Goal: Information Seeking & Learning: Learn about a topic

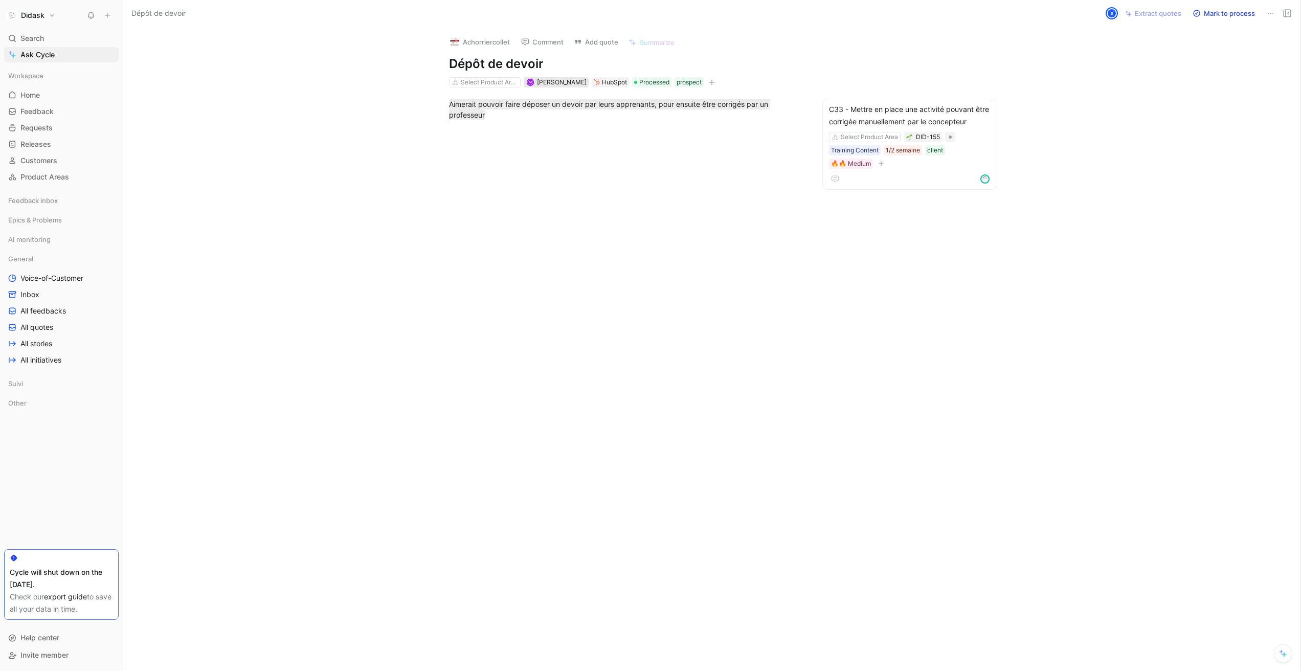
click at [550, 83] on span "[PERSON_NAME]" at bounding box center [562, 82] width 50 height 8
click at [487, 210] on div at bounding box center [626, 231] width 962 height 201
click at [943, 122] on div "C33 - Mettre en place une activité pouvant être corrigée manuellement par le co…" at bounding box center [909, 115] width 161 height 25
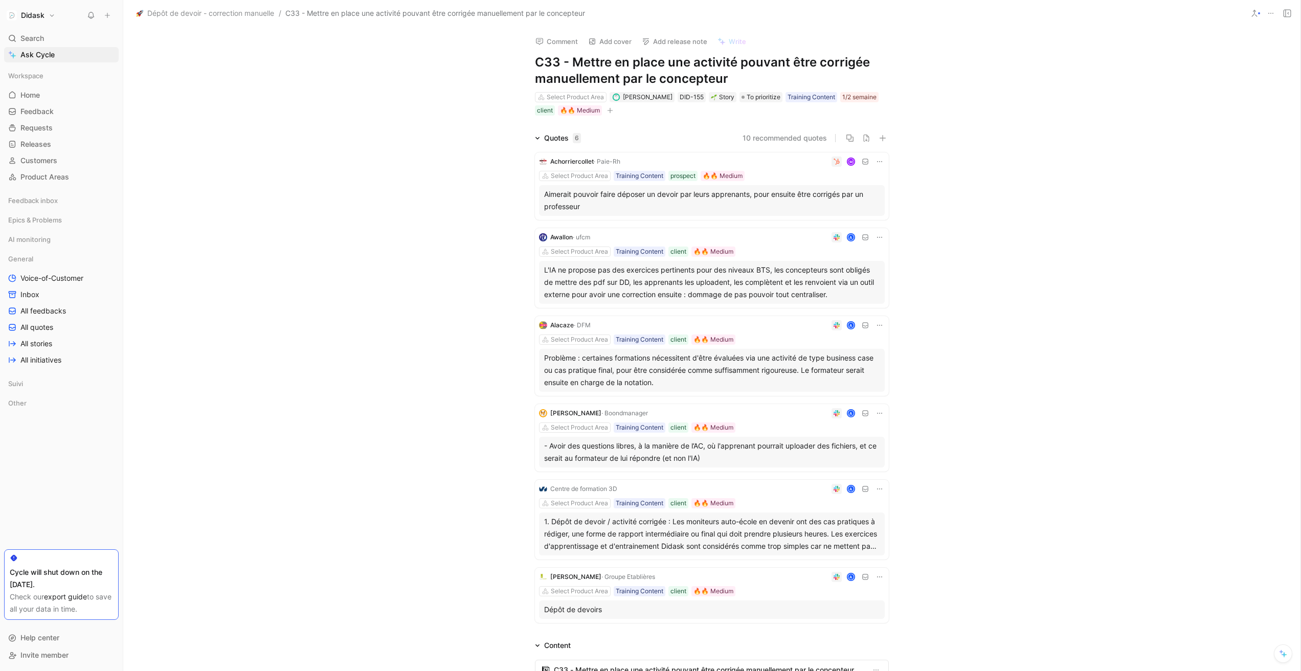
click at [775, 460] on div "- Avoir des questions libres, à la manière de l’AC, où l'apprenant pourrait upl…" at bounding box center [711, 452] width 335 height 25
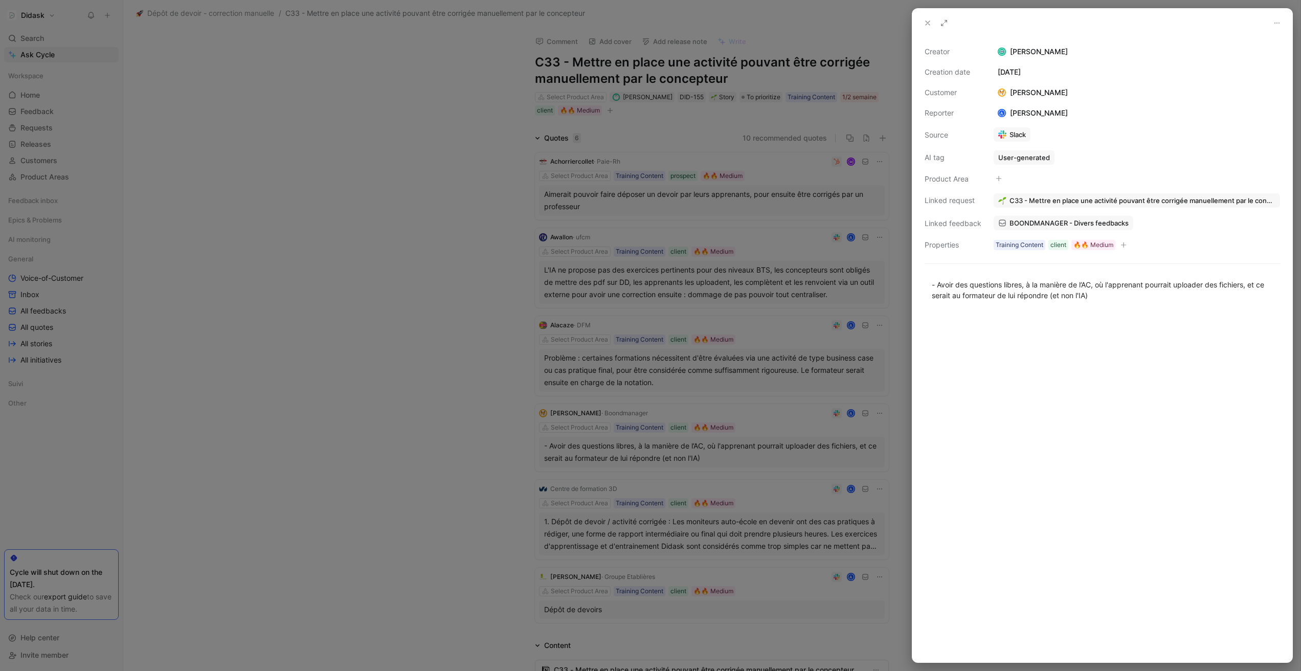
click at [901, 438] on div at bounding box center [650, 335] width 1301 height 671
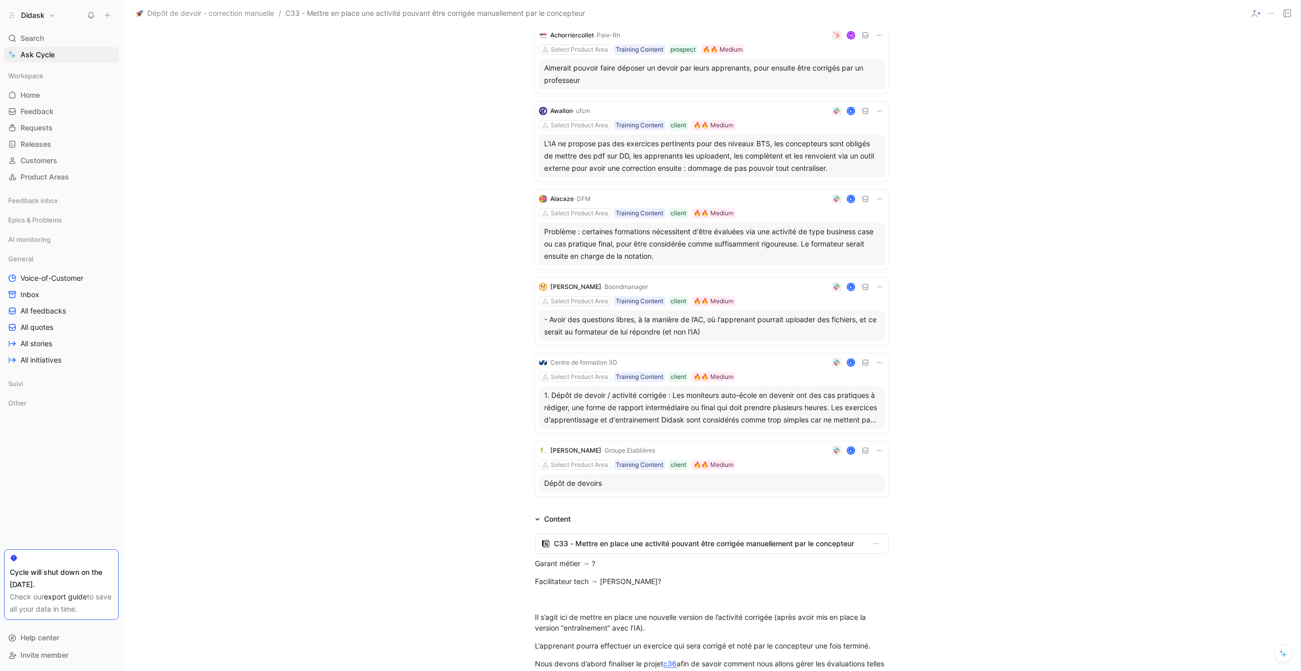
scroll to position [312, 0]
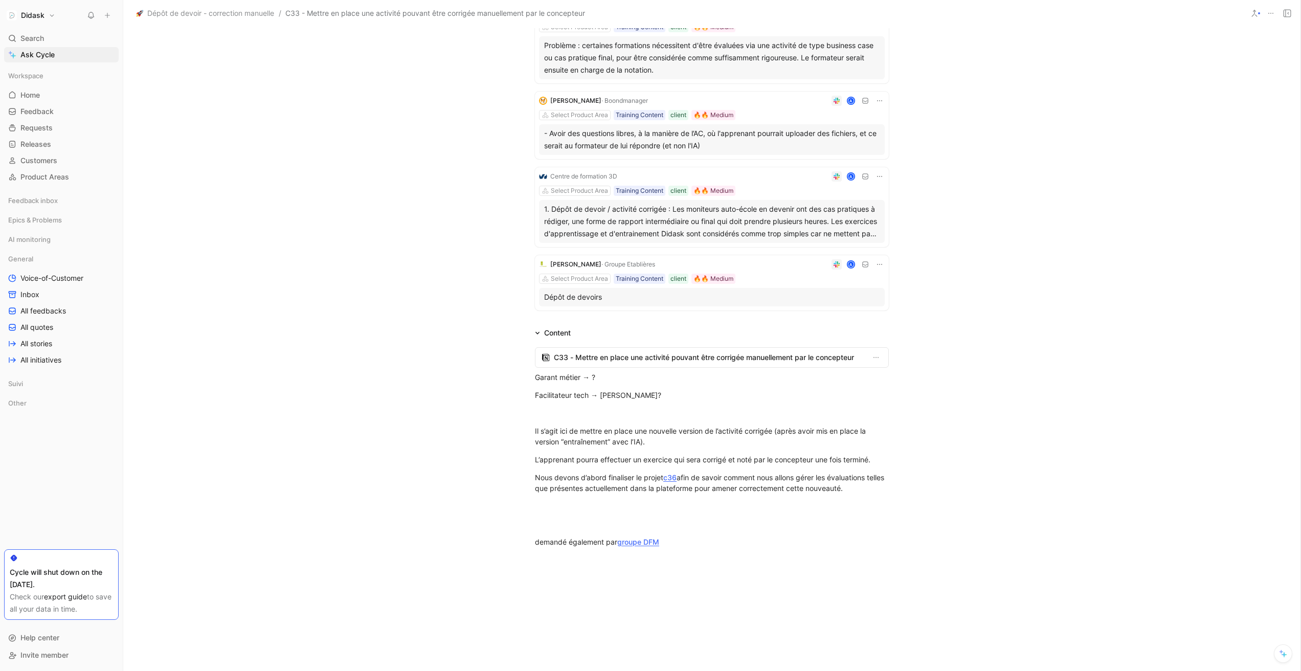
click at [730, 146] on div "- Avoir des questions libres, à la manière de l’AC, où l'apprenant pourrait upl…" at bounding box center [711, 139] width 335 height 25
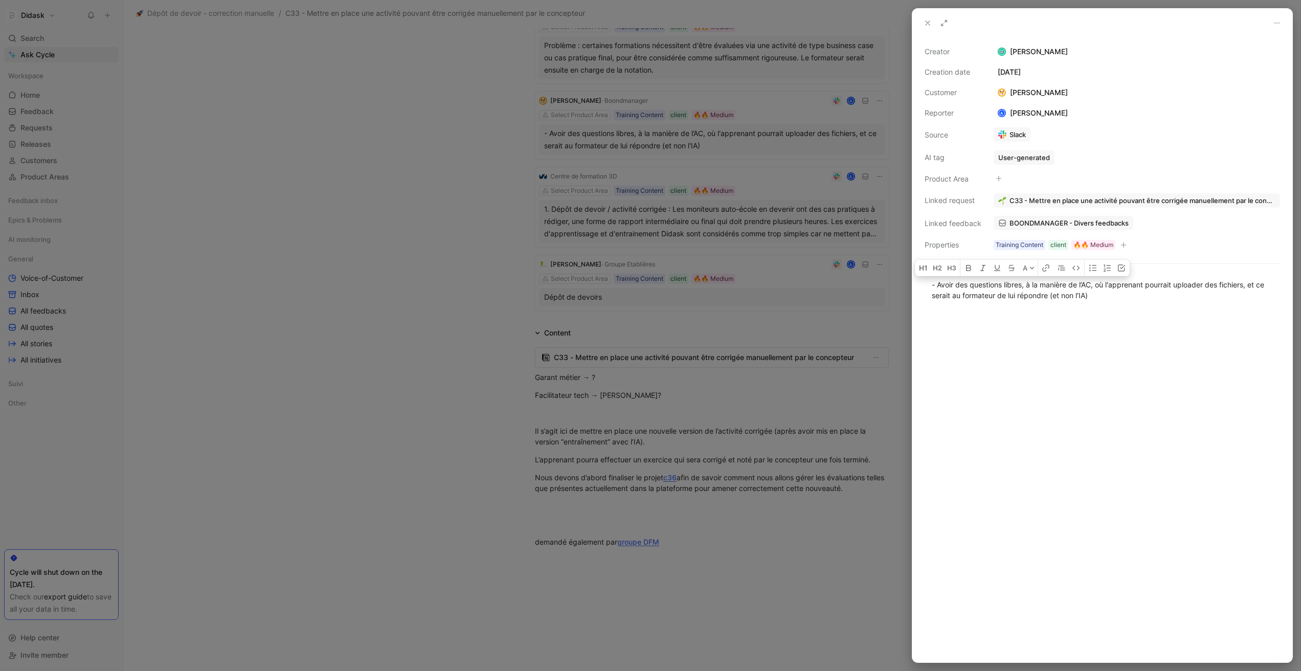
drag, startPoint x: 1100, startPoint y: 298, endPoint x: 905, endPoint y: 281, distance: 195.5
click at [905, 281] on div "Creator [PERSON_NAME] Creation date [DATE] Customer [PERSON_NAME] Reporter A [P…" at bounding box center [650, 335] width 1301 height 671
copy div "- Avoir des questions libres, à la manière de l’AC, où l'apprenant pourrait upl…"
click at [1099, 303] on p "- Avoir des questions libres, à la manière de l’AC, où l'apprenant pourrait upl…" at bounding box center [1102, 290] width 380 height 28
drag, startPoint x: 1101, startPoint y: 299, endPoint x: 910, endPoint y: 275, distance: 192.3
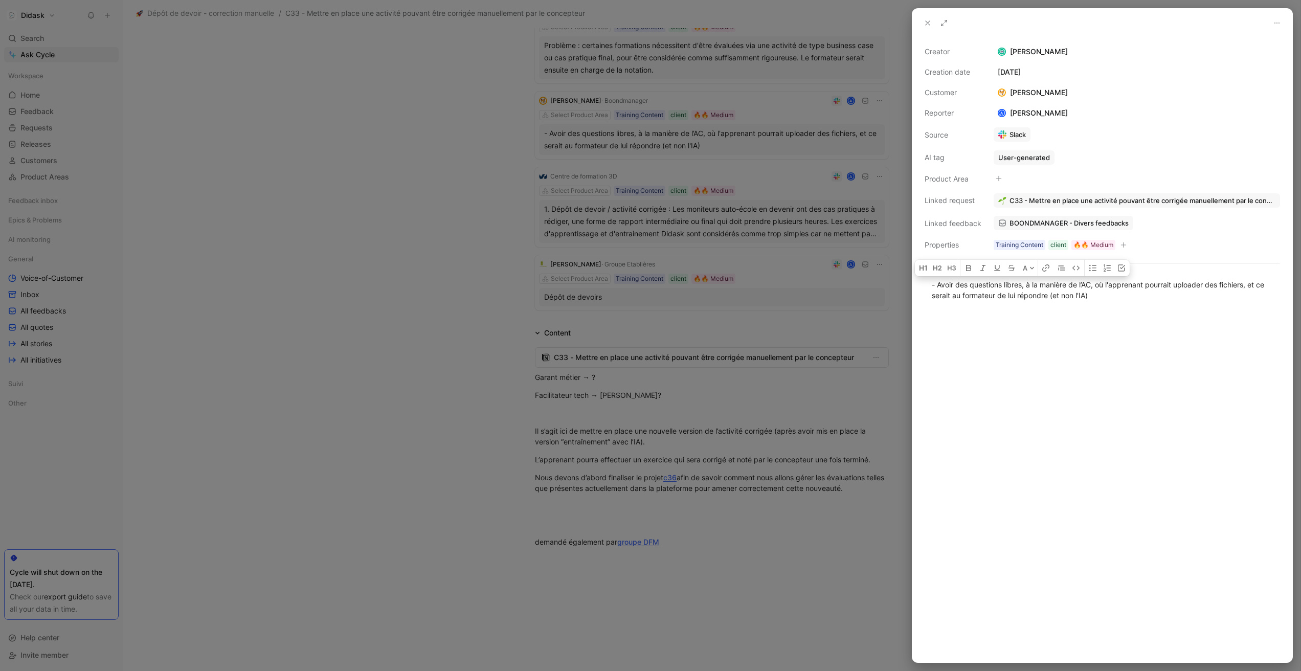
click at [910, 274] on div "Creator [PERSON_NAME] Creation date [DATE] Customer [PERSON_NAME] Reporter A [P…" at bounding box center [650, 335] width 1301 height 671
copy div "- Avoir des questions libres, à la manière de l’AC, où l'apprenant pourrait upl…"
click at [522, 398] on div at bounding box center [650, 335] width 1301 height 671
